Goal: Use online tool/utility: Use online tool/utility

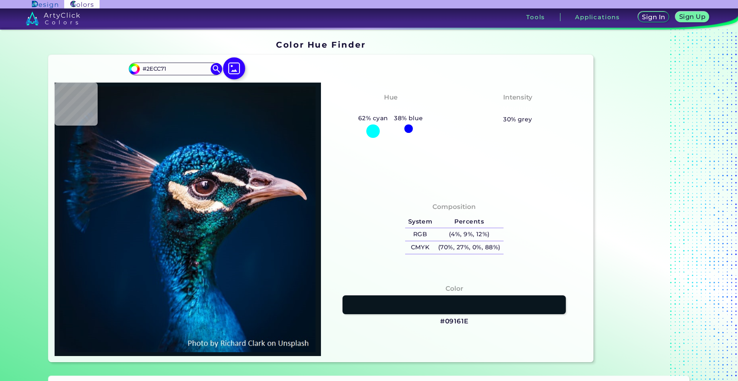
type input "#2ECC71"
click at [226, 71] on img at bounding box center [234, 68] width 22 height 22
click at [0, 0] on input "file" at bounding box center [0, 0] width 0 height 0
type input "#021221"
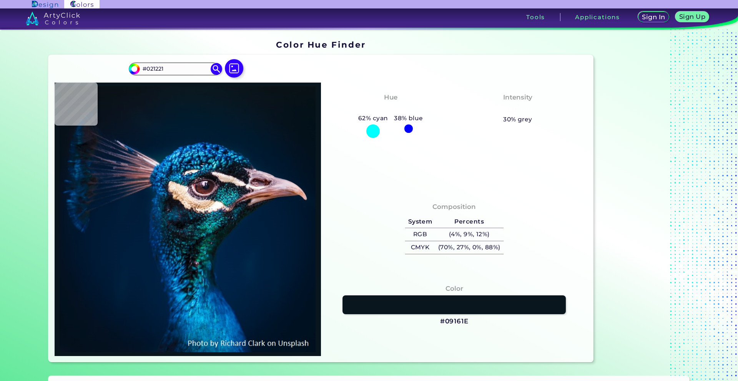
type input "#021222"
type input "#061421"
type input "#051320"
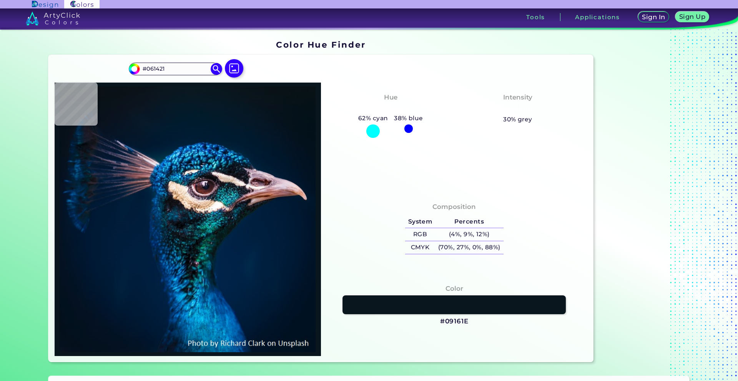
type input "#051320"
type input "#06121e"
type input "#06121E"
type input "#07131f"
type input "#07131F"
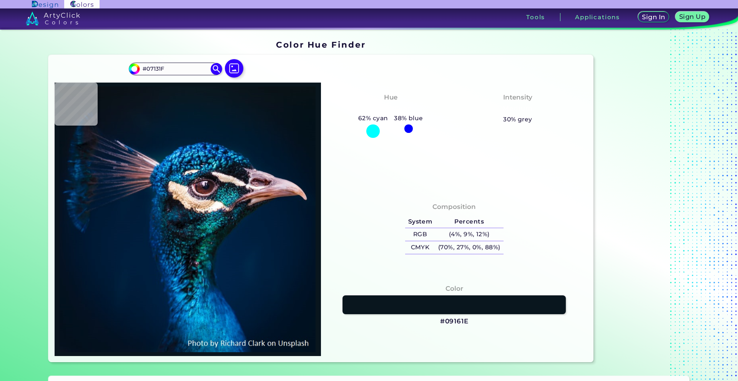
type input "#05131c"
type input "#05131C"
type input "#07141d"
type input "#07141D"
type input "#09131d"
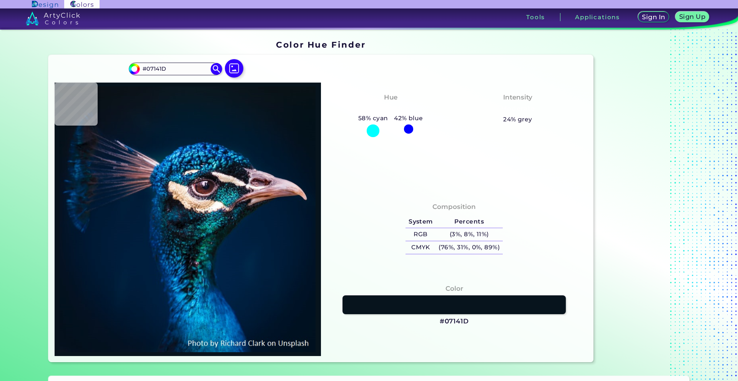
type input "#09131D"
type input "#09131c"
type input "#09131C"
type input "#0a151b"
type input "#0A151B"
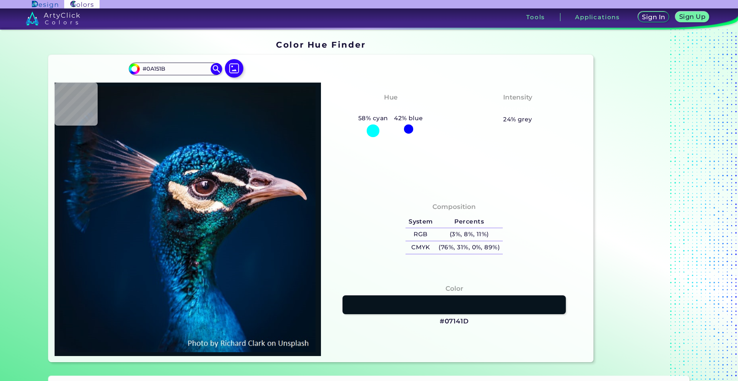
type input "#0a141b"
type input "#0A141B"
type input "#0a131a"
type input "#0A131A"
type input "#0b141b"
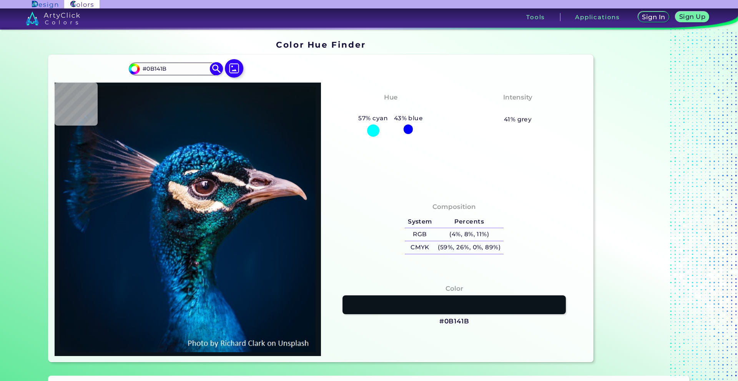
click at [216, 71] on img at bounding box center [216, 68] width 13 height 13
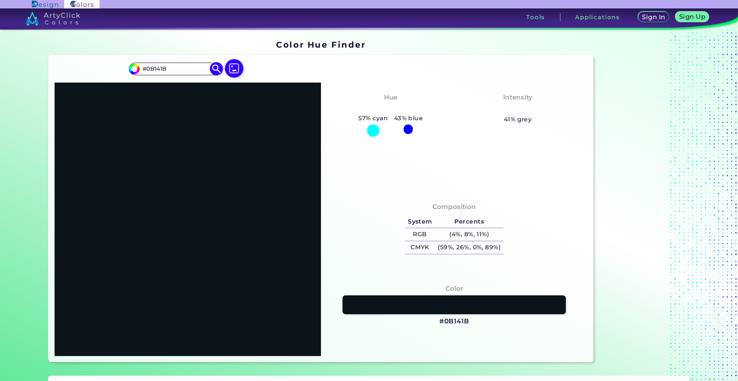
click at [177, 72] on input "#0B141B" at bounding box center [175, 69] width 71 height 10
drag, startPoint x: 176, startPoint y: 69, endPoint x: 120, endPoint y: 58, distance: 56.5
click at [120, 58] on div "#0b141b #0B141B Acadia ◉ Acid Green ◉ Aero Blue ◉ Alabaster ◉ Albescent White ◉…" at bounding box center [320, 208] width 545 height 307
click at [181, 66] on input "#0B141B" at bounding box center [175, 69] width 71 height 10
paste input "2ECC71"
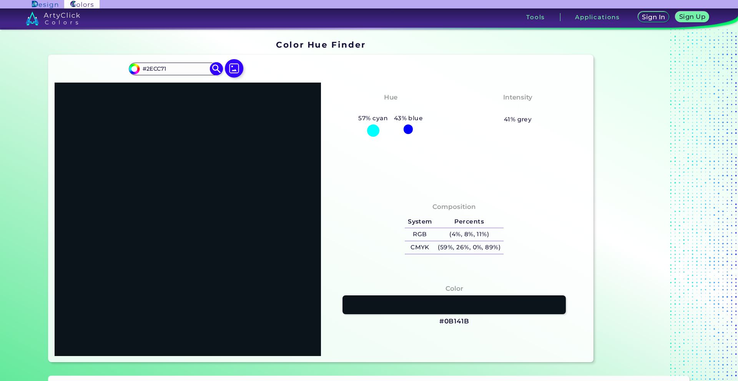
type input "#2ECC71"
click at [212, 67] on img at bounding box center [216, 68] width 13 height 13
type input "#2ecc71"
